Goal: Find contact information: Find contact information

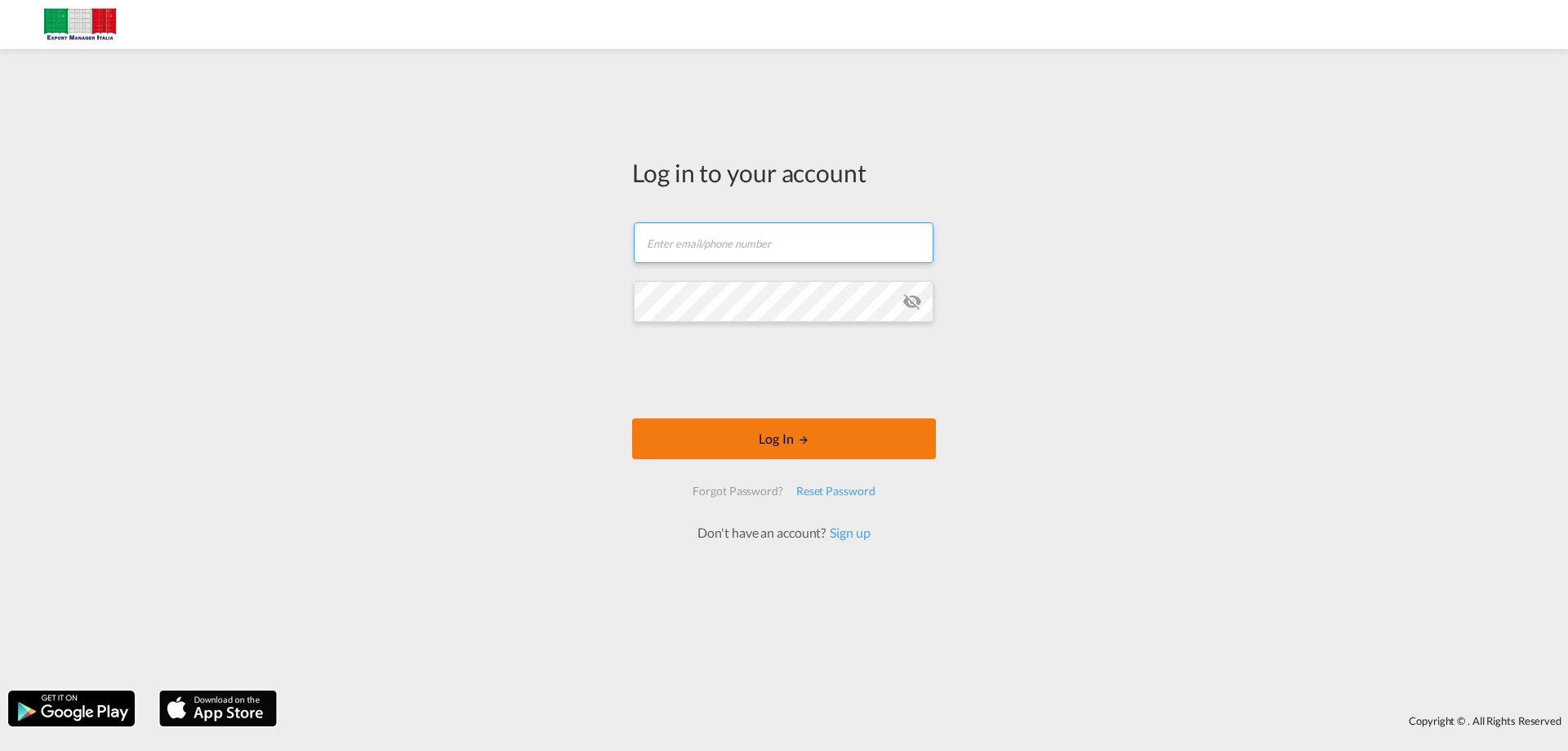
type input "[EMAIL_ADDRESS][DOMAIN_NAME]"
click at [781, 438] on button "Log In" at bounding box center [784, 439] width 304 height 41
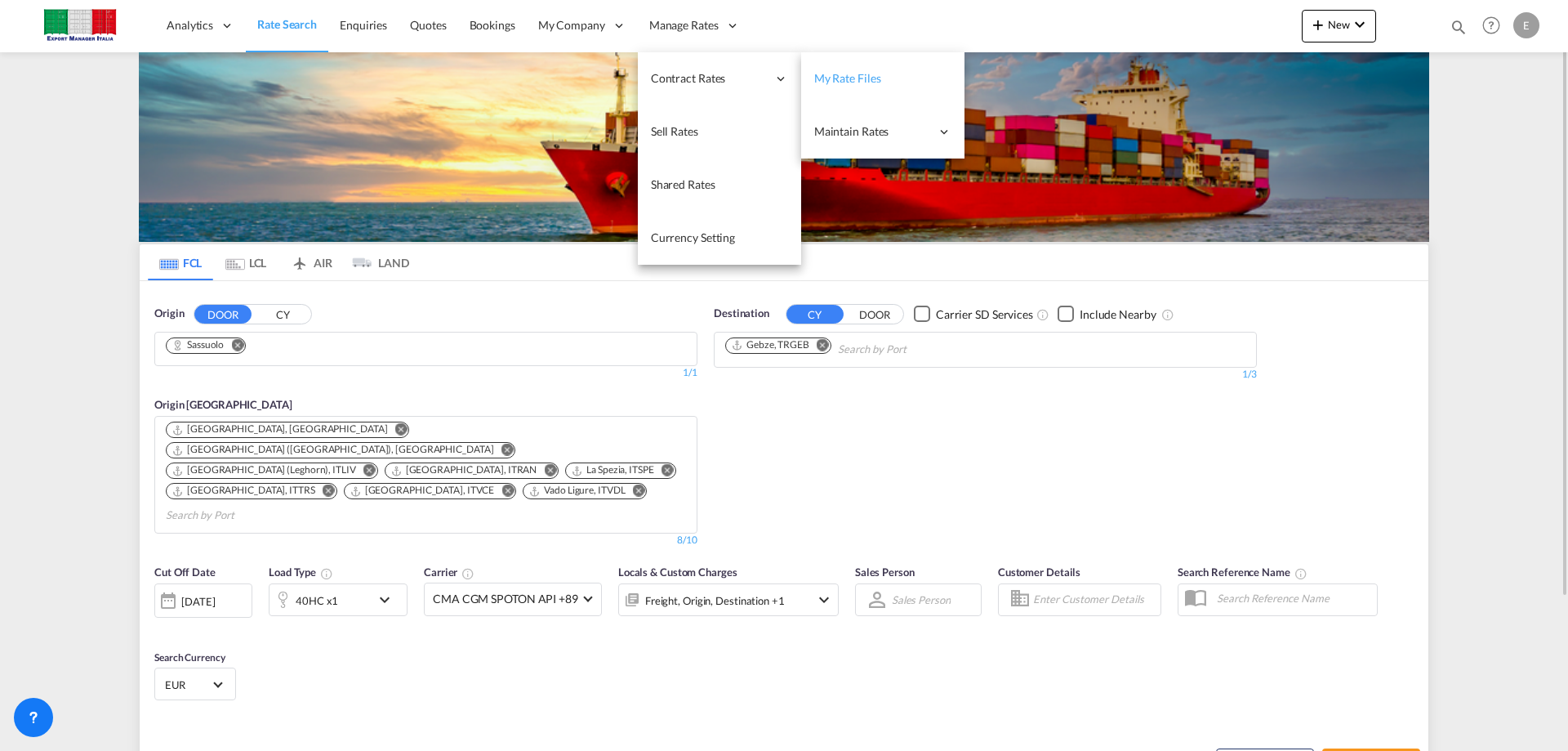
click at [894, 86] on link "My Rate Files" at bounding box center [883, 79] width 164 height 53
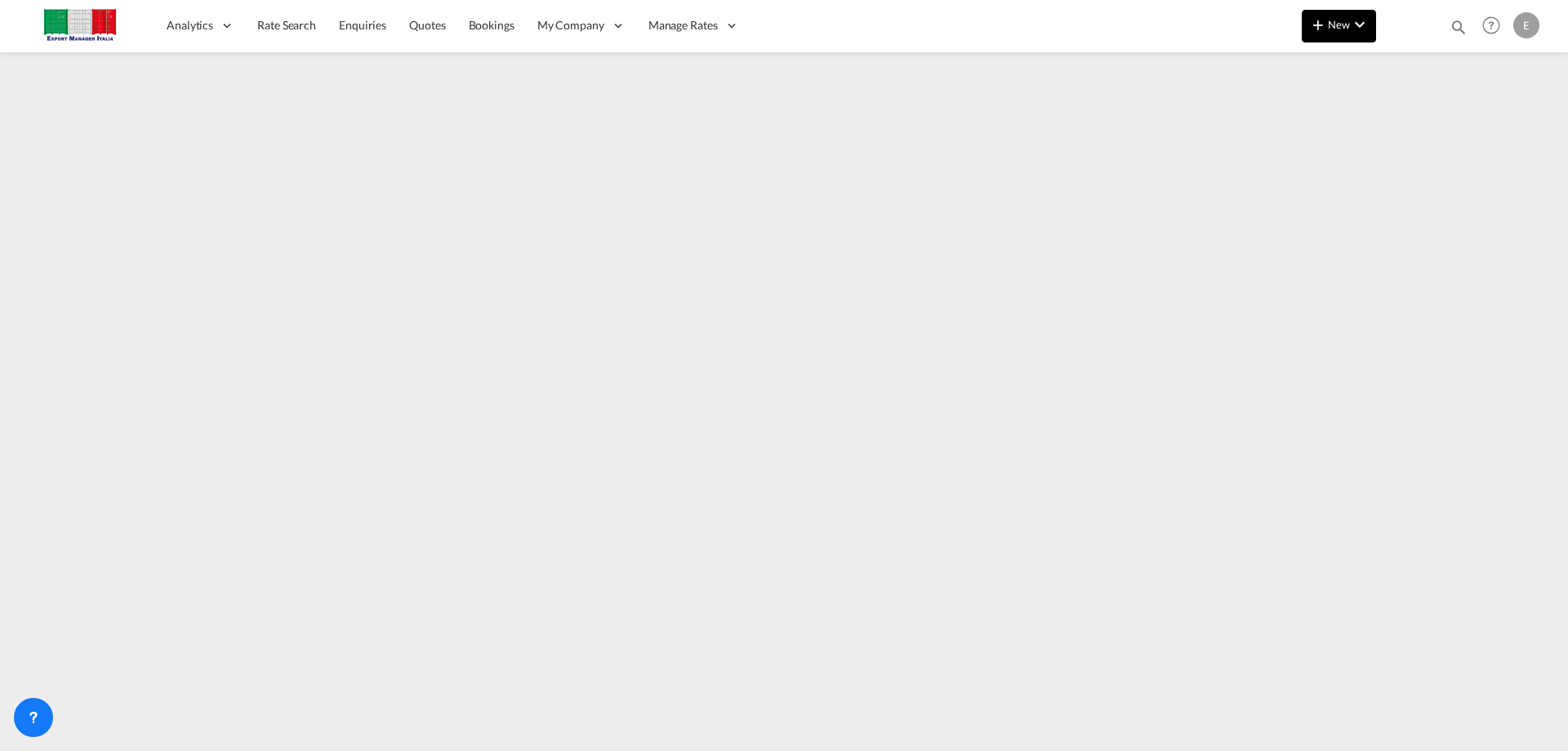
click at [1322, 22] on md-icon "icon-plus 400-fg" at bounding box center [1317, 24] width 20 height 20
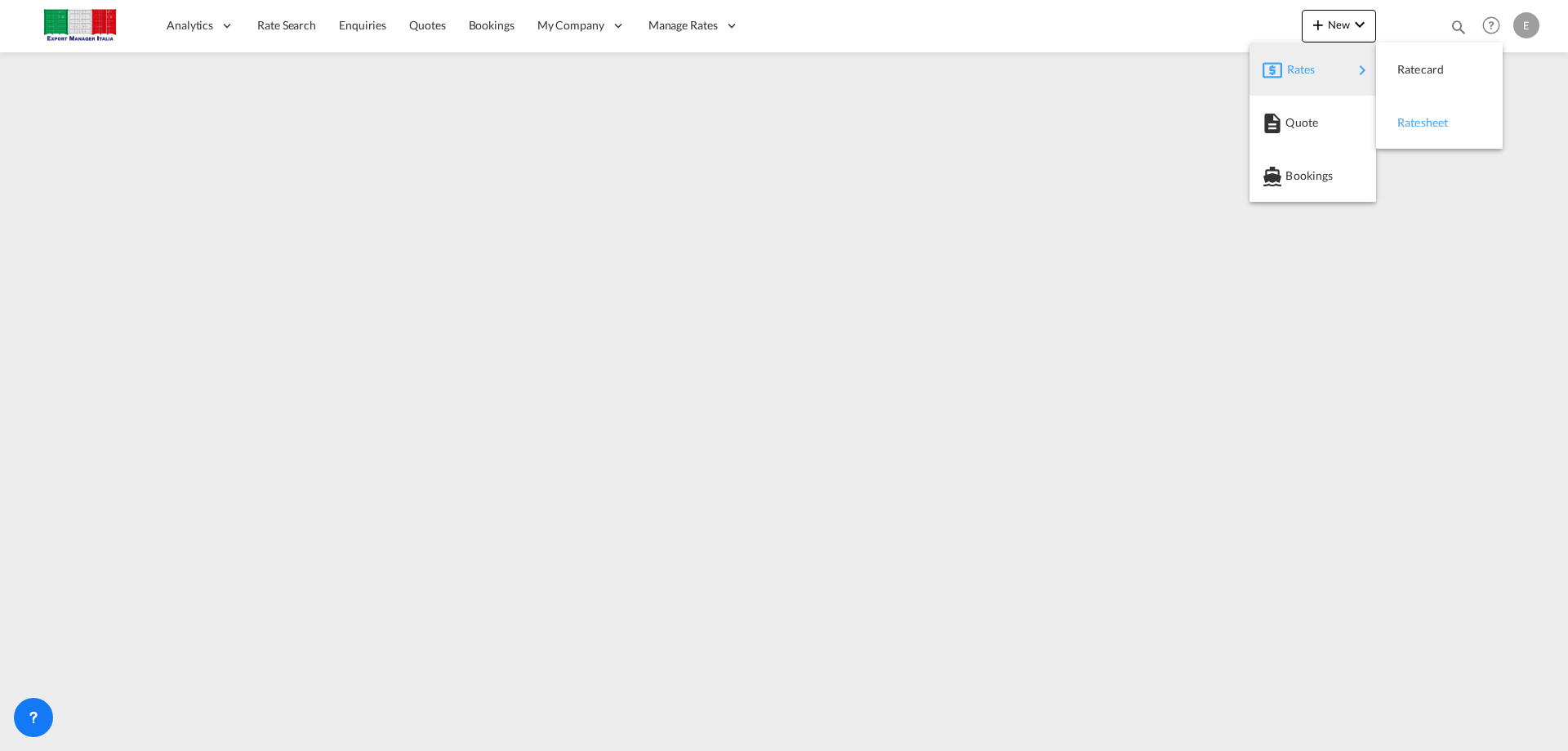
click at [1416, 126] on span "Ratesheet" at bounding box center [1406, 123] width 18 height 33
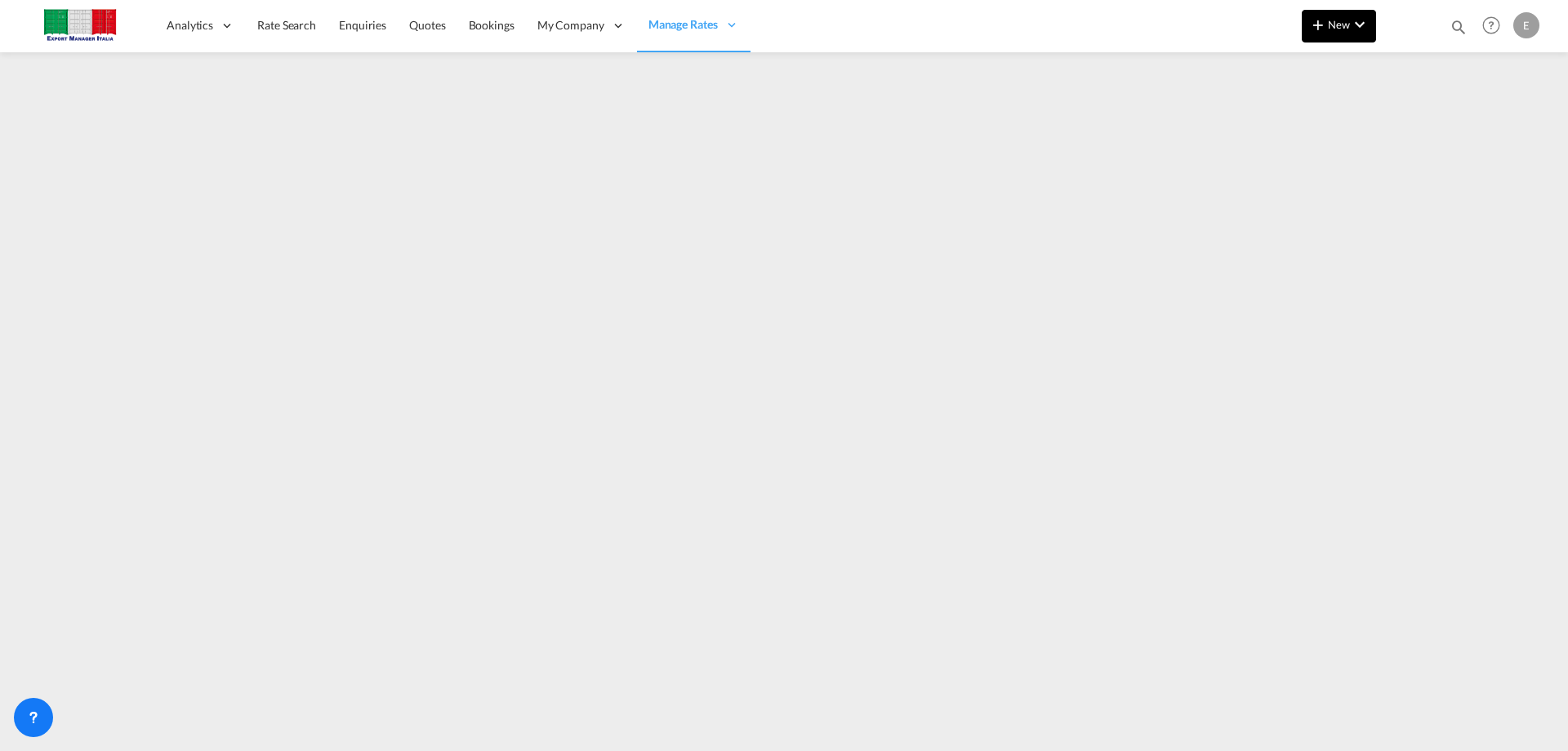
click at [1342, 22] on span "New" at bounding box center [1339, 24] width 62 height 13
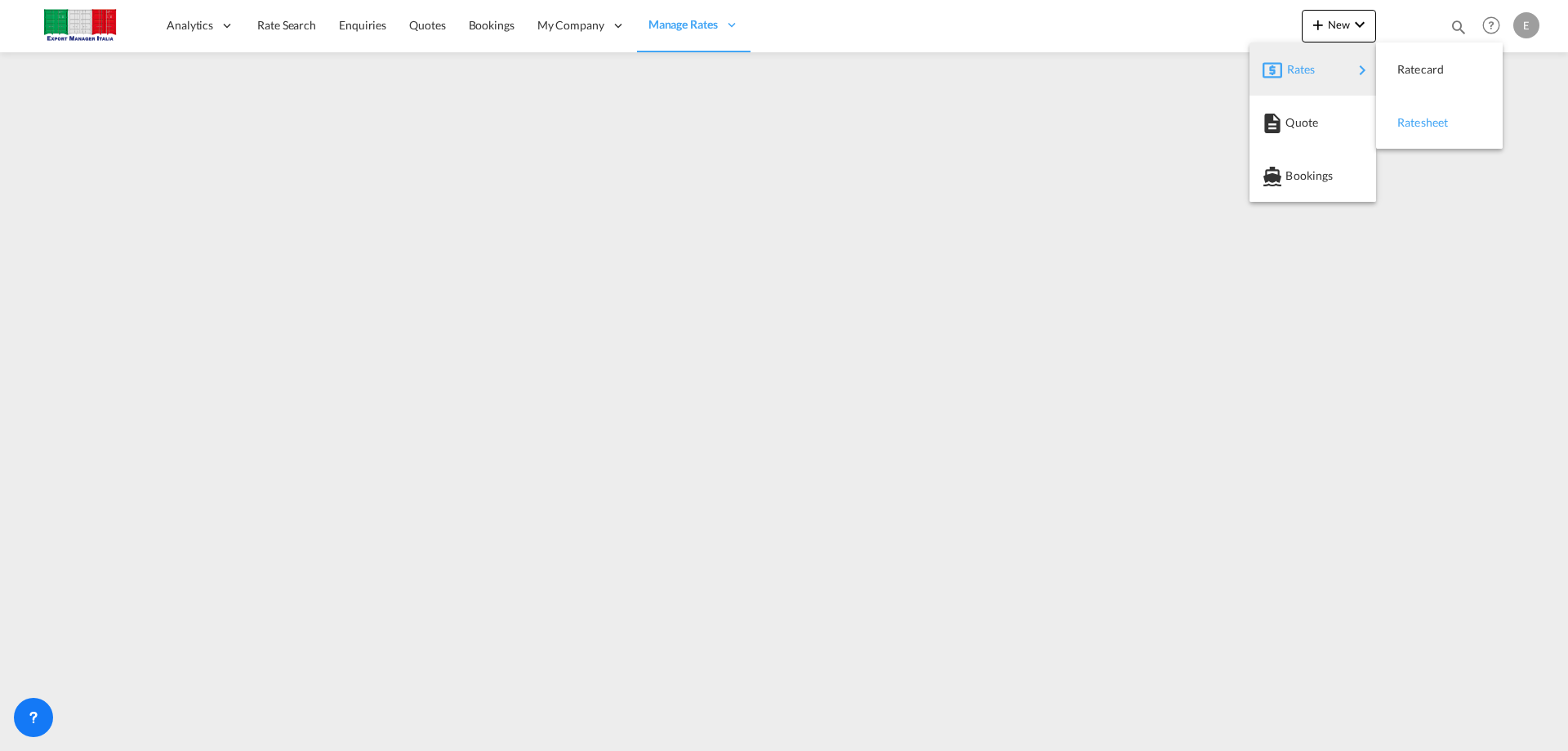
click at [1416, 119] on span "Ratesheet" at bounding box center [1406, 123] width 18 height 33
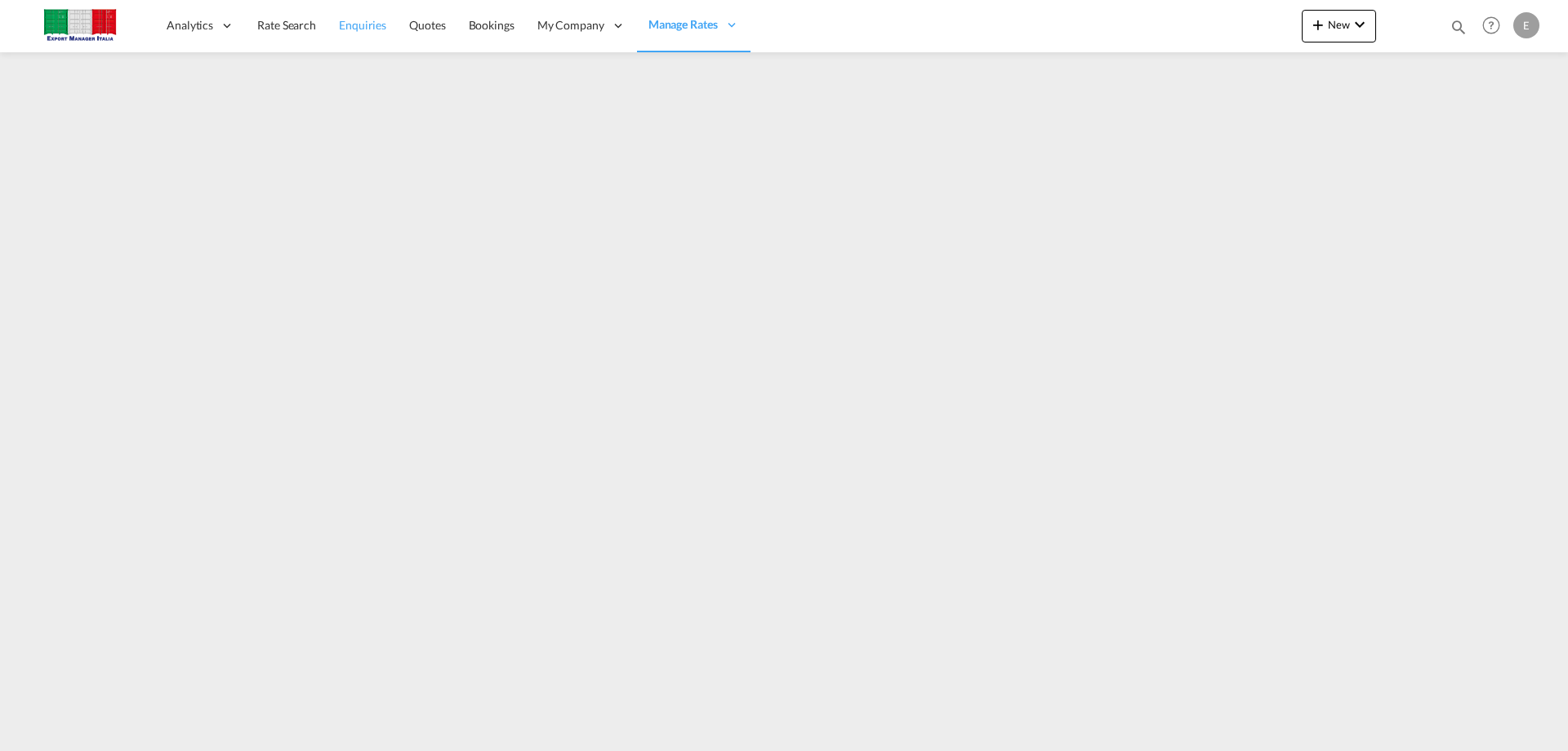
click at [351, 29] on span "Enquiries" at bounding box center [363, 24] width 48 height 14
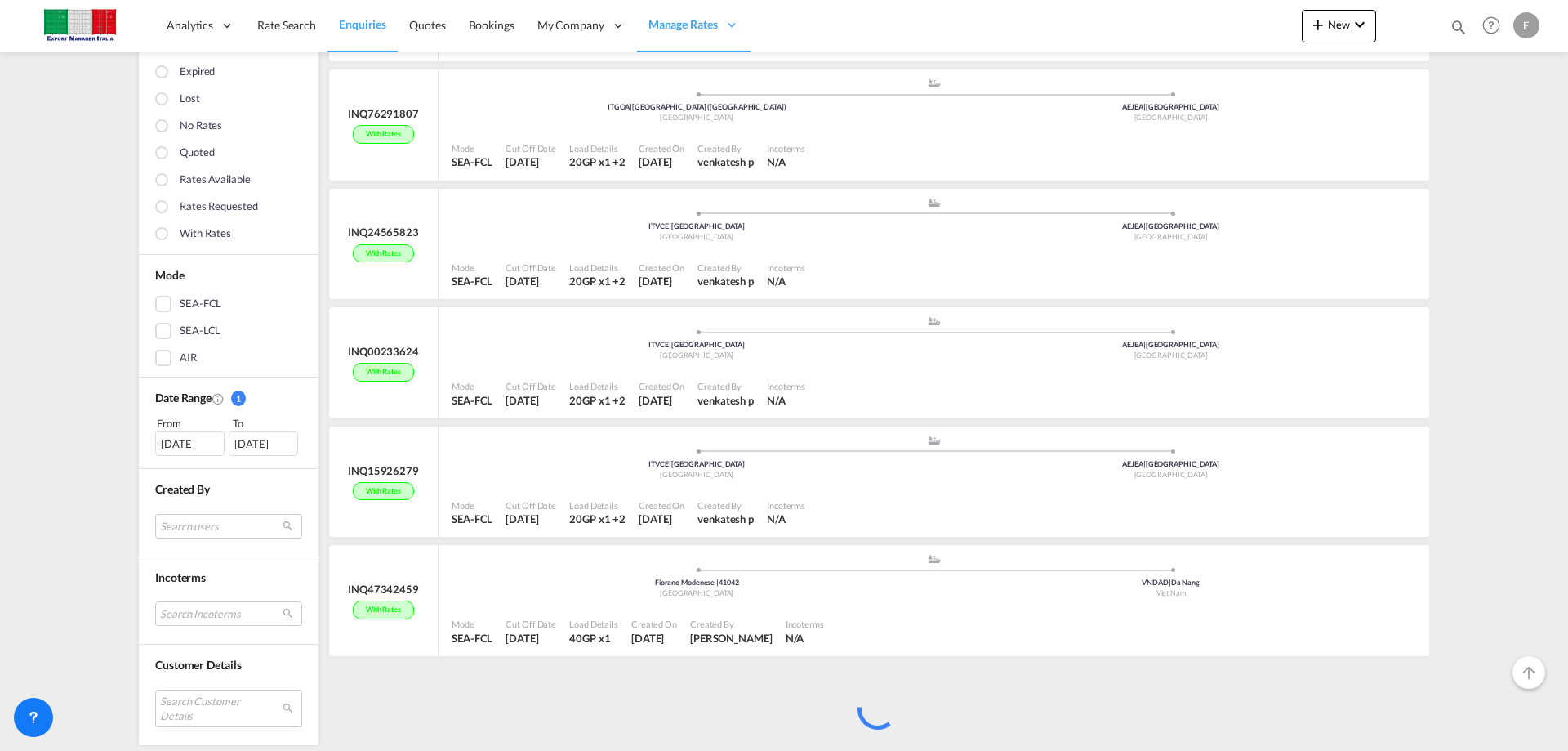
scroll to position [465, 0]
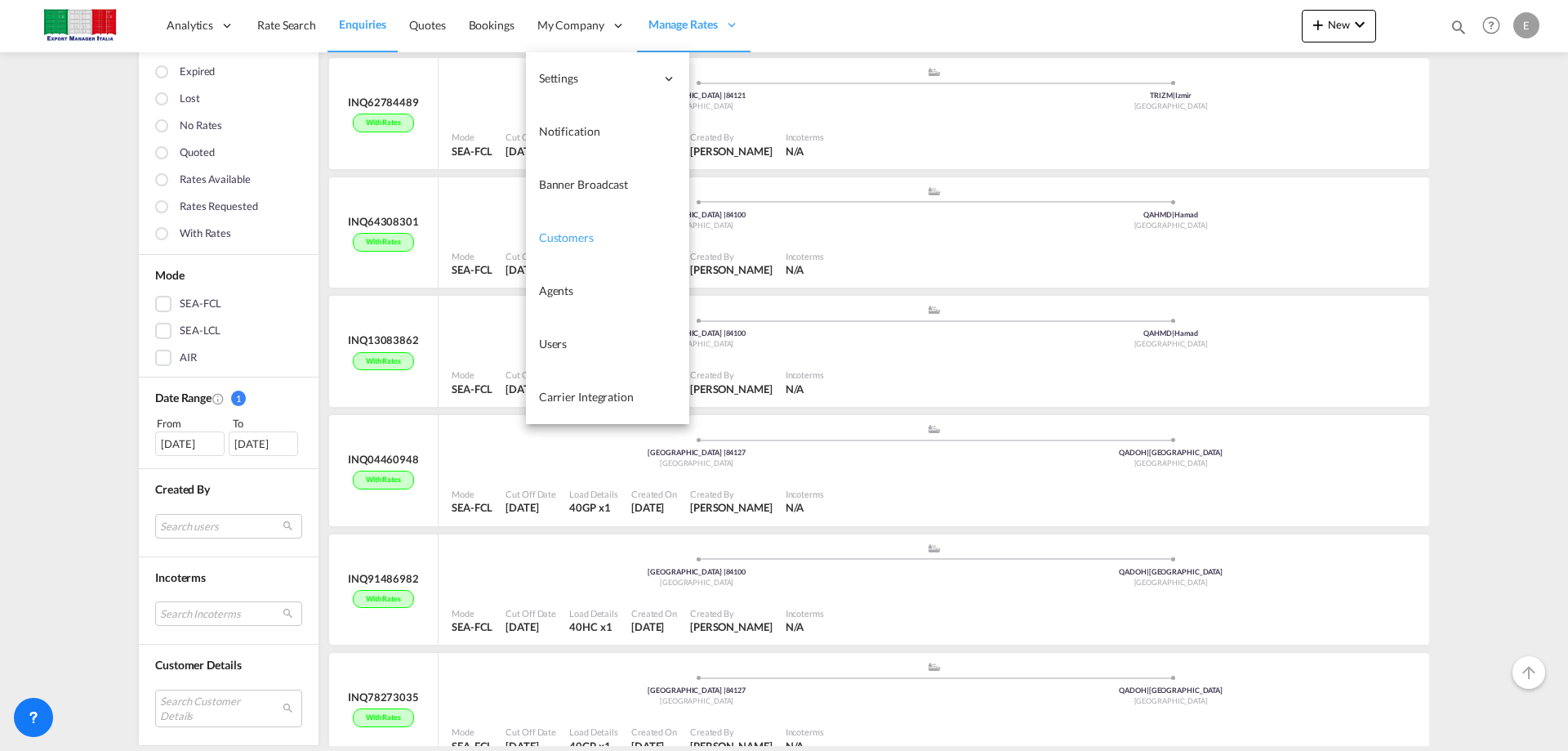
click at [563, 225] on link "Customers" at bounding box center [608, 238] width 164 height 53
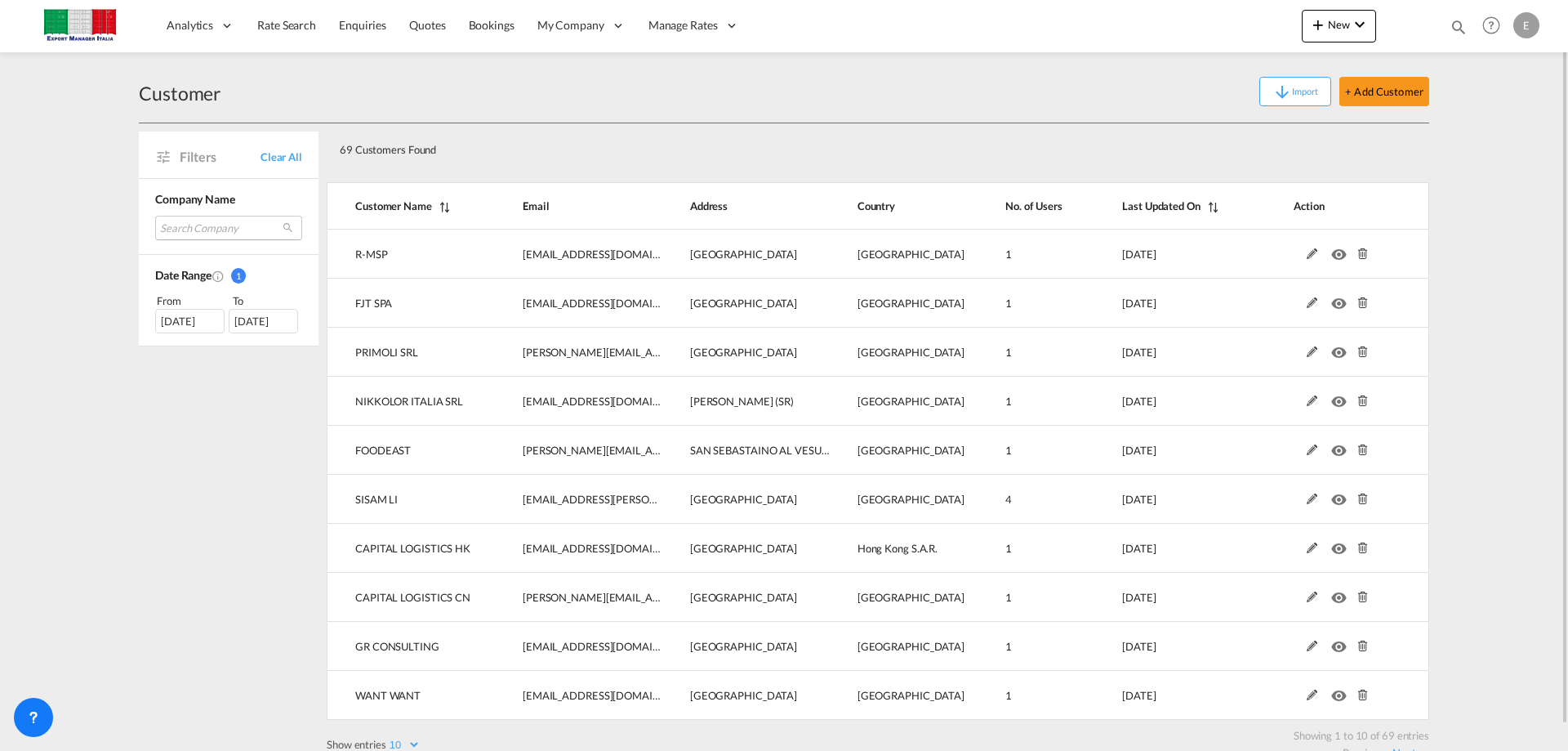
click at [223, 227] on md-select "Search Company r-msp fjt spa primoli srl nikkolor italia srl foodeast sisam li …" at bounding box center [228, 228] width 147 height 24
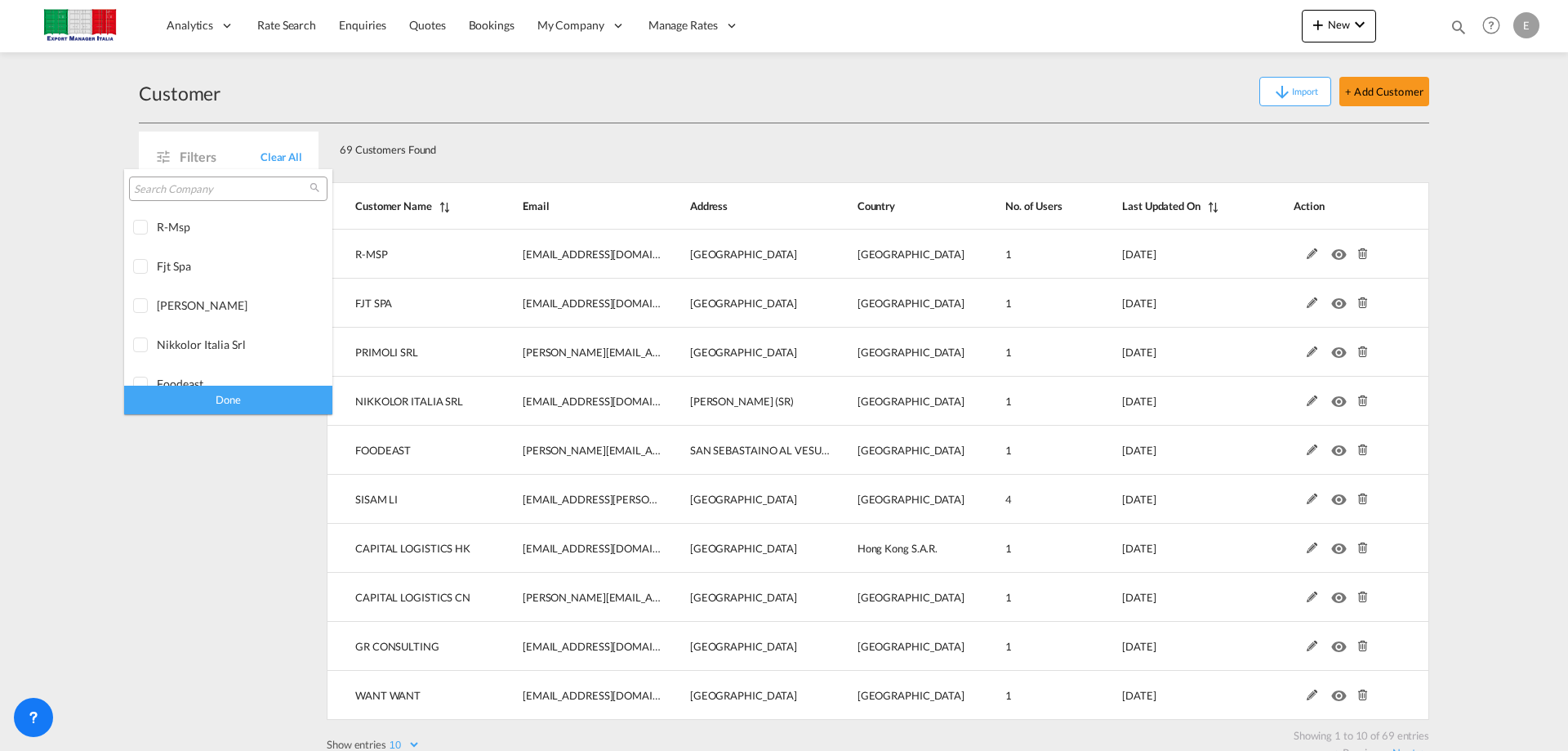
click at [209, 188] on input "search" at bounding box center [222, 190] width 176 height 15
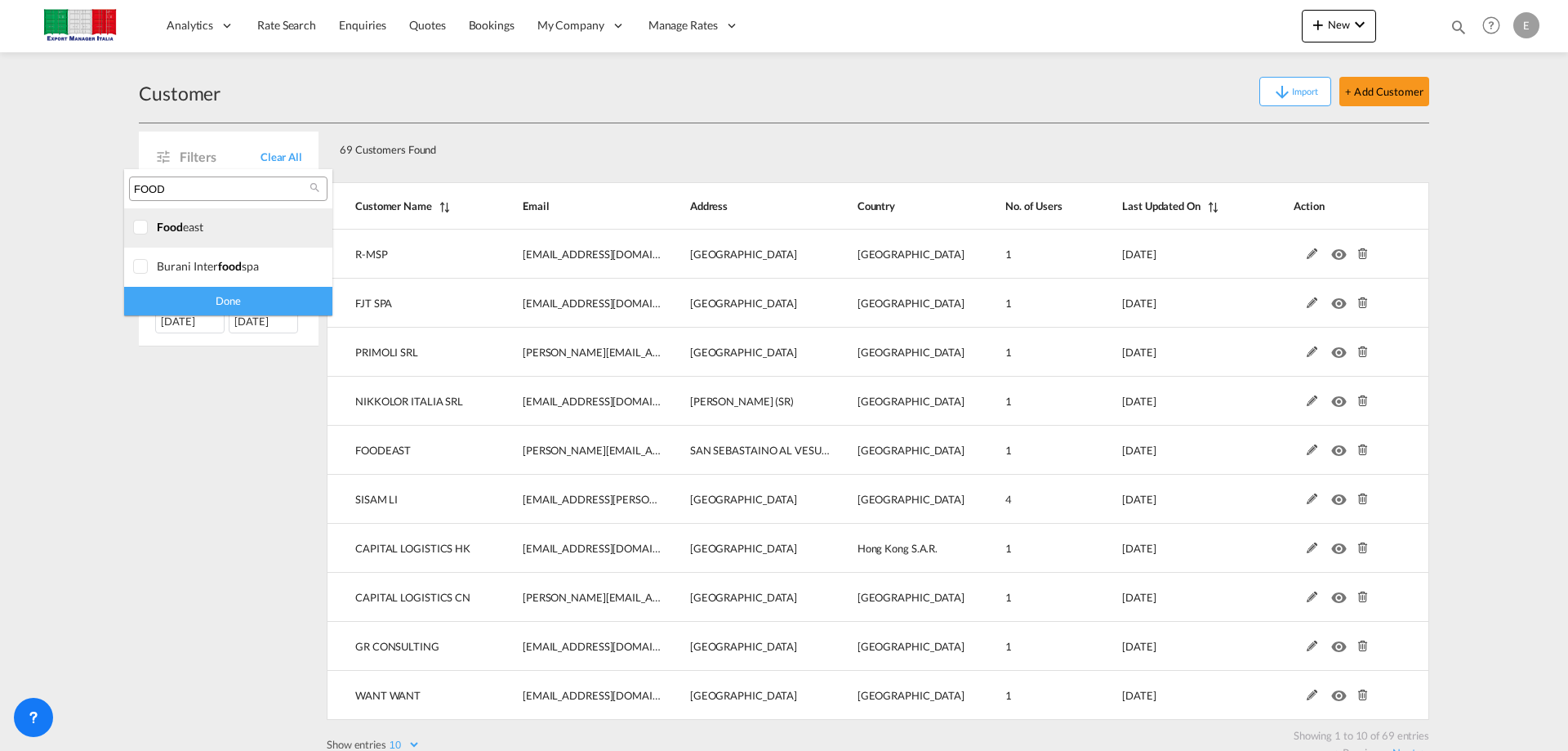
type input "FOOD"
click at [178, 229] on span "food" at bounding box center [170, 226] width 26 height 14
click at [245, 301] on div "Done" at bounding box center [228, 301] width 209 height 29
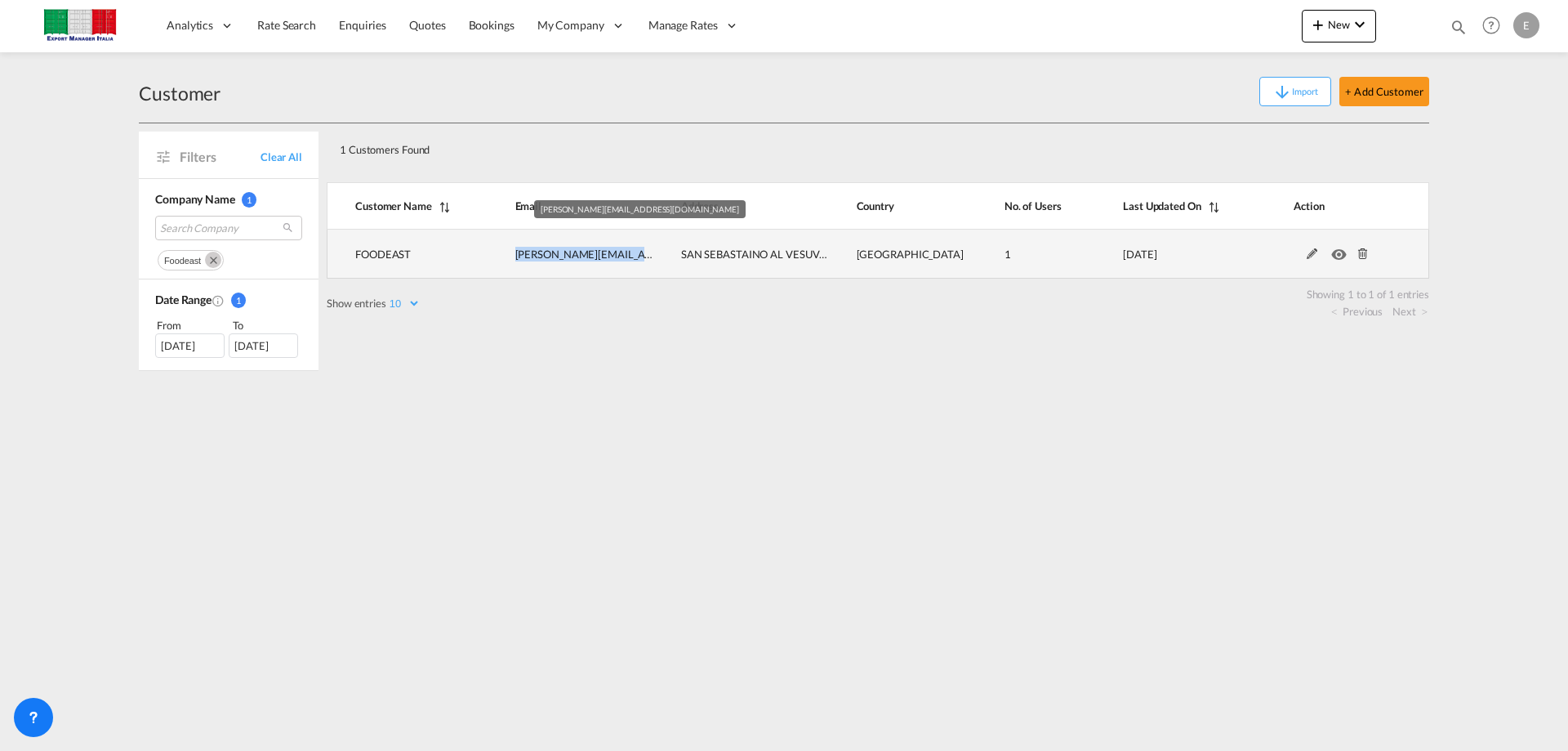
drag, startPoint x: 623, startPoint y: 253, endPoint x: 519, endPoint y: 252, distance: 104.0
click at [519, 252] on td "v.gargiulo@foodeast.it" at bounding box center [569, 253] width 165 height 49
copy span "v.gargiulo@foodeast.it"
